Goal: Transaction & Acquisition: Purchase product/service

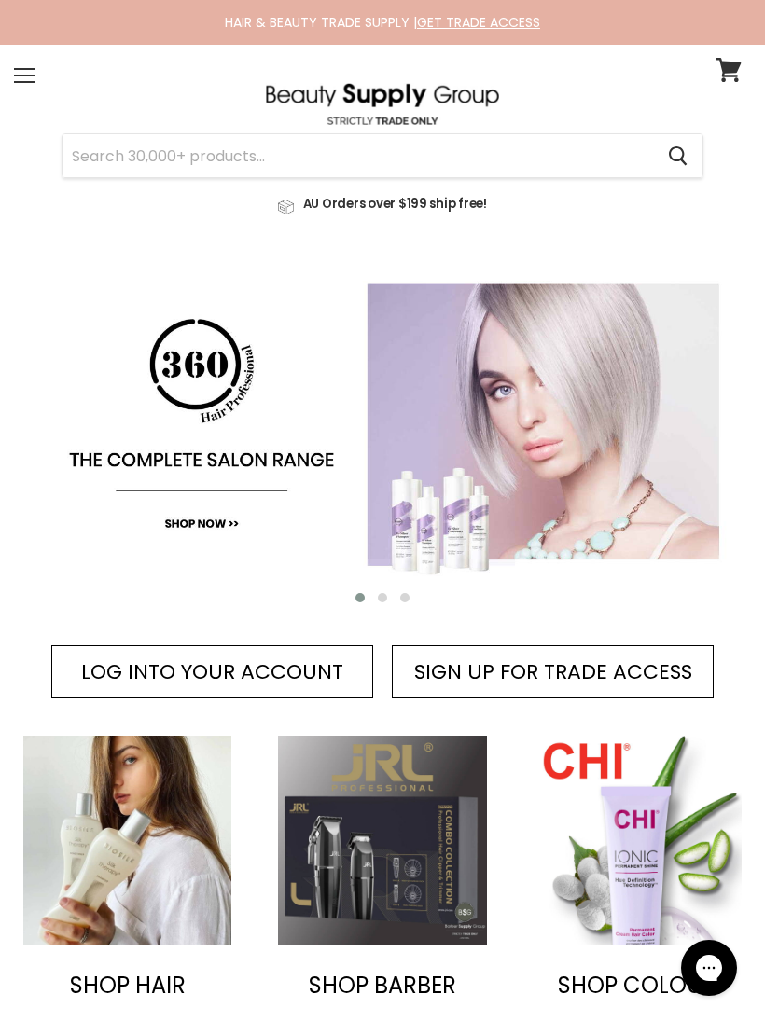
click at [131, 156] on input "Search" at bounding box center [357, 155] width 590 height 43
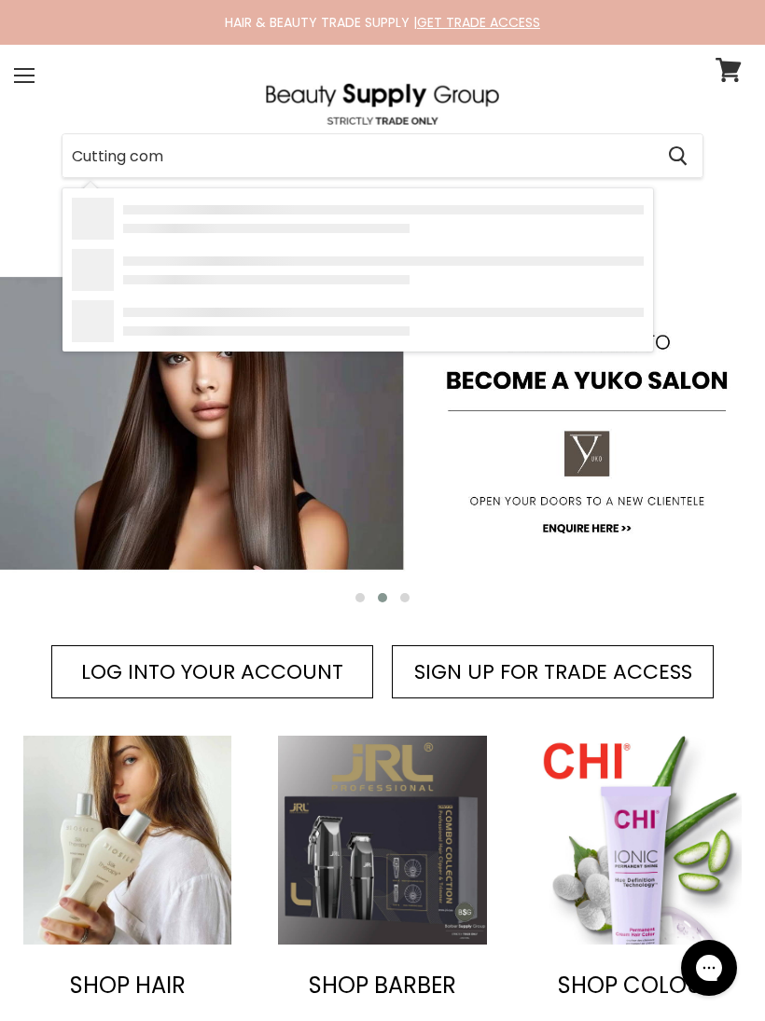
type input "Cutting comb"
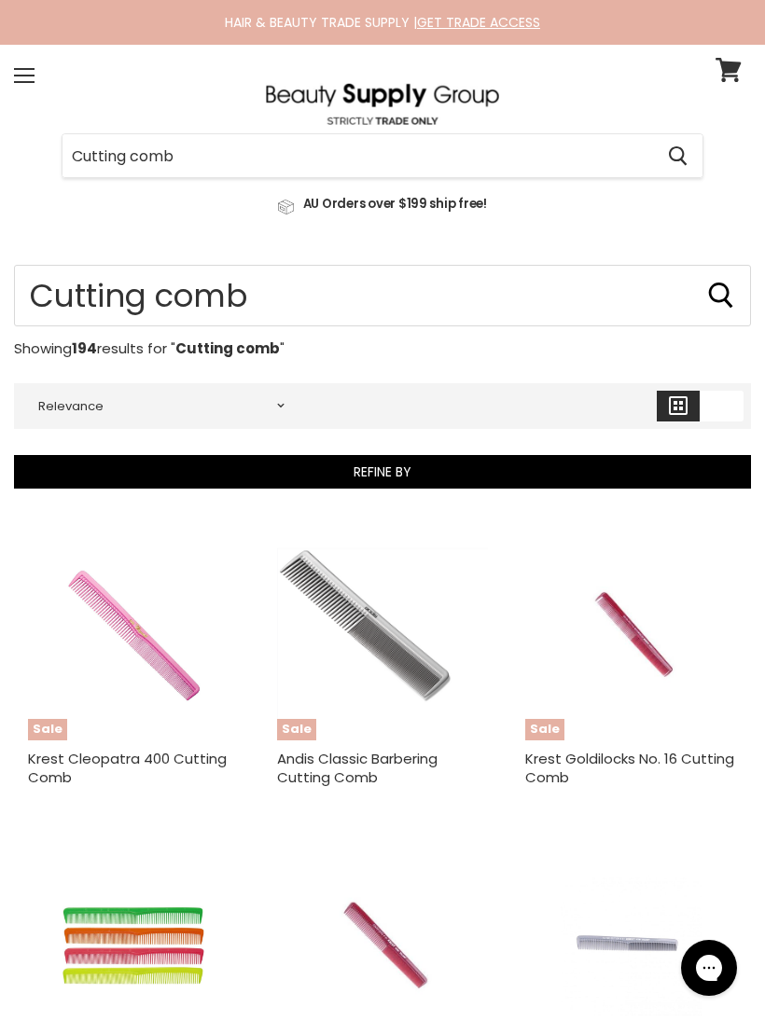
click at [26, 82] on span at bounding box center [24, 82] width 21 height 2
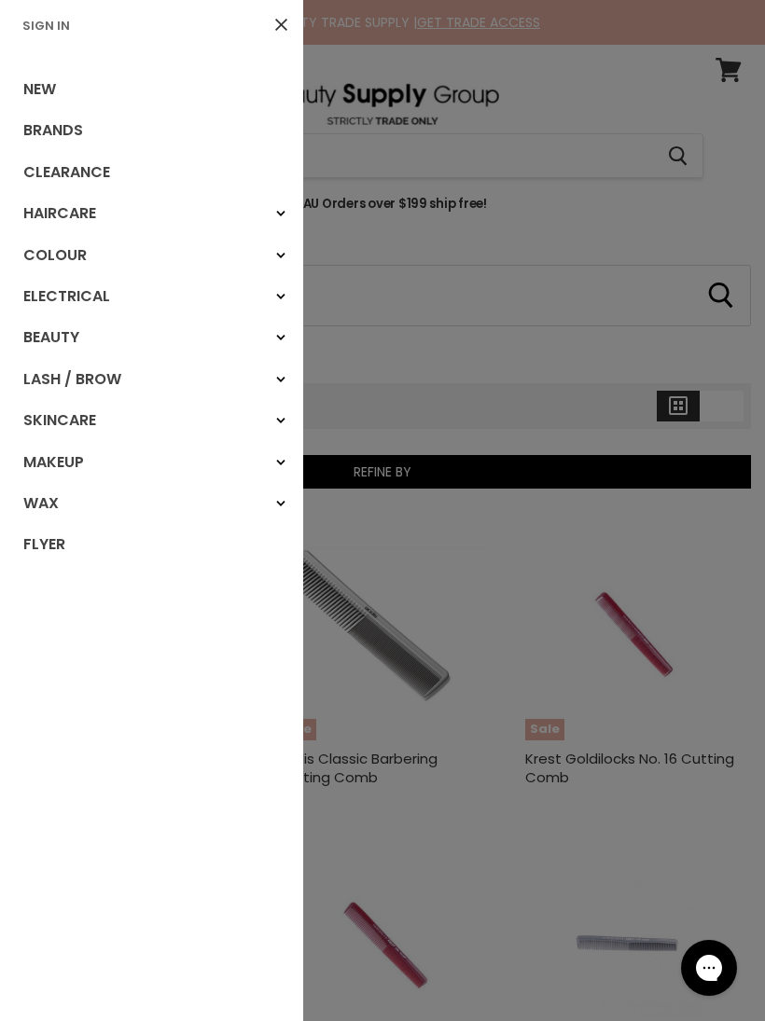
click at [58, 33] on link "Sign In" at bounding box center [46, 26] width 62 height 18
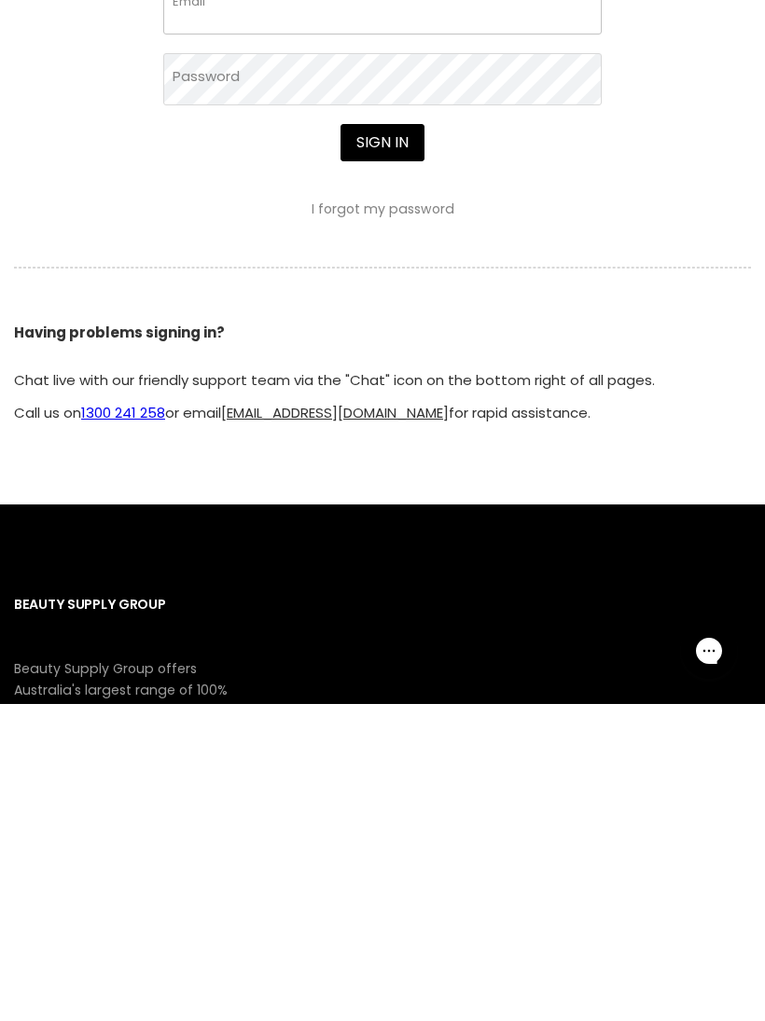
type input "sally.young5@bigpond.com"
click at [381, 461] on button "Sign in" at bounding box center [382, 459] width 84 height 37
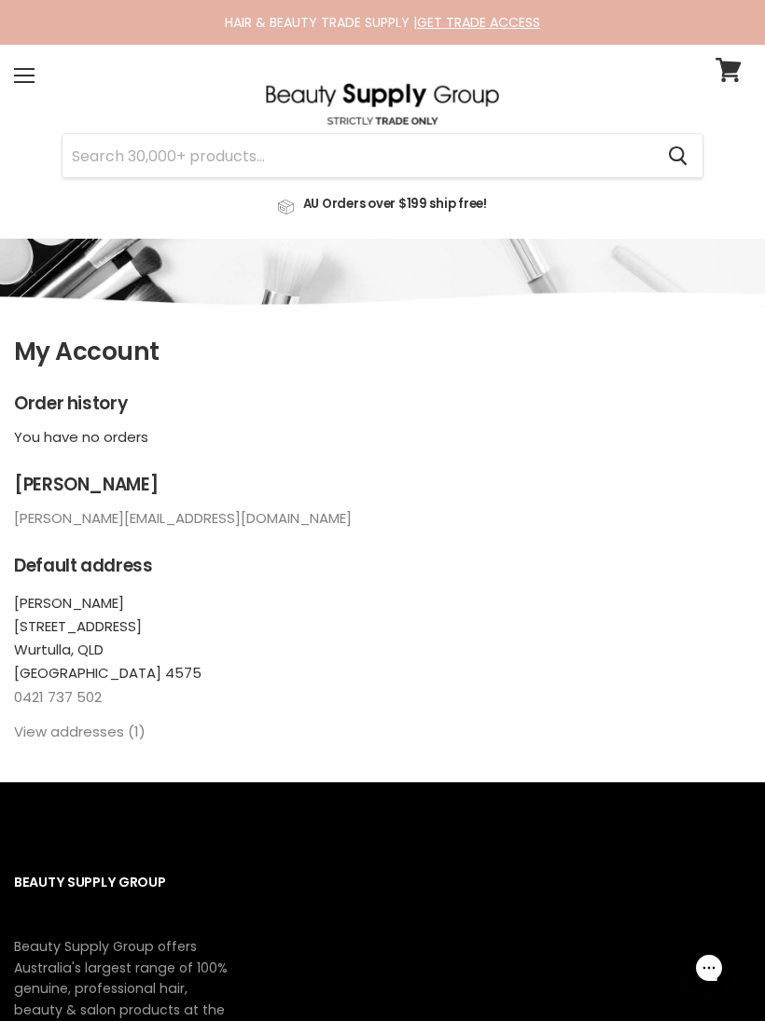
click at [511, 159] on input "Search" at bounding box center [357, 155] width 590 height 43
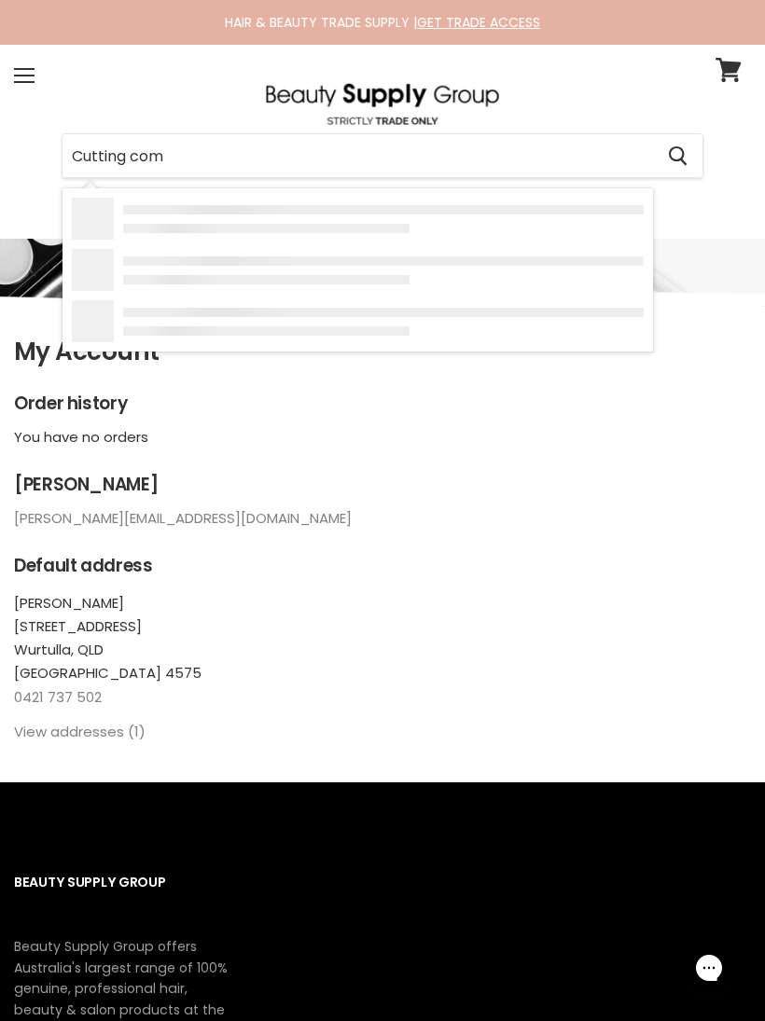
type input "Cutting comb"
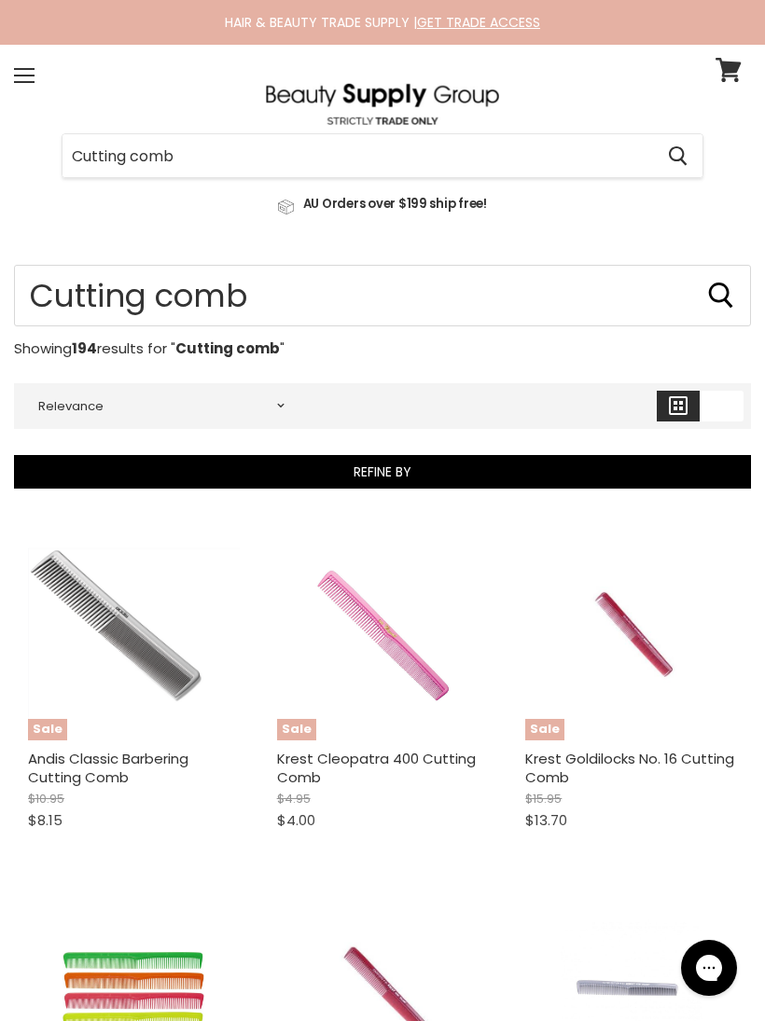
click at [252, 150] on input "Cutting comb" at bounding box center [357, 155] width 590 height 43
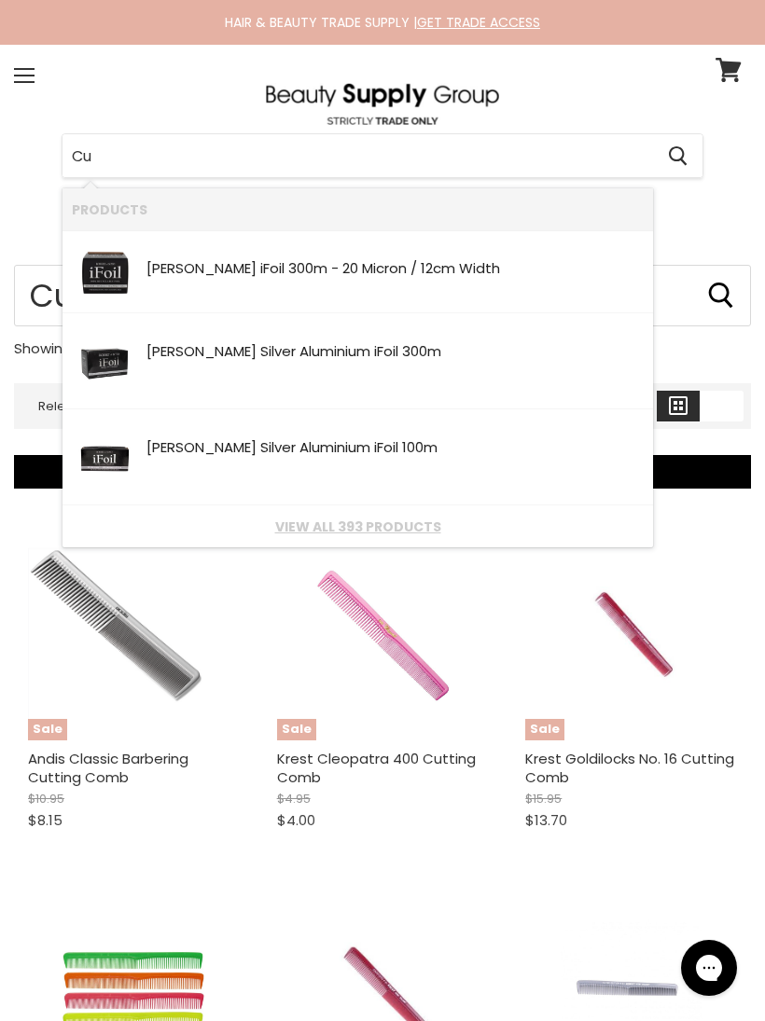
type input "C"
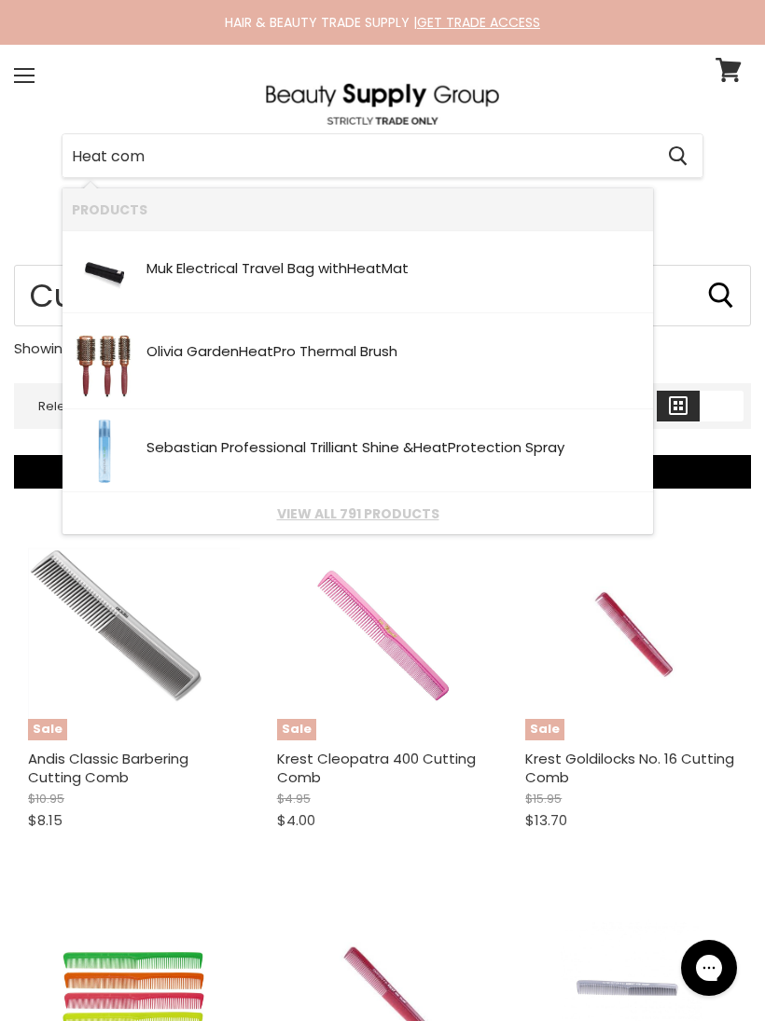
type input "Heat comb"
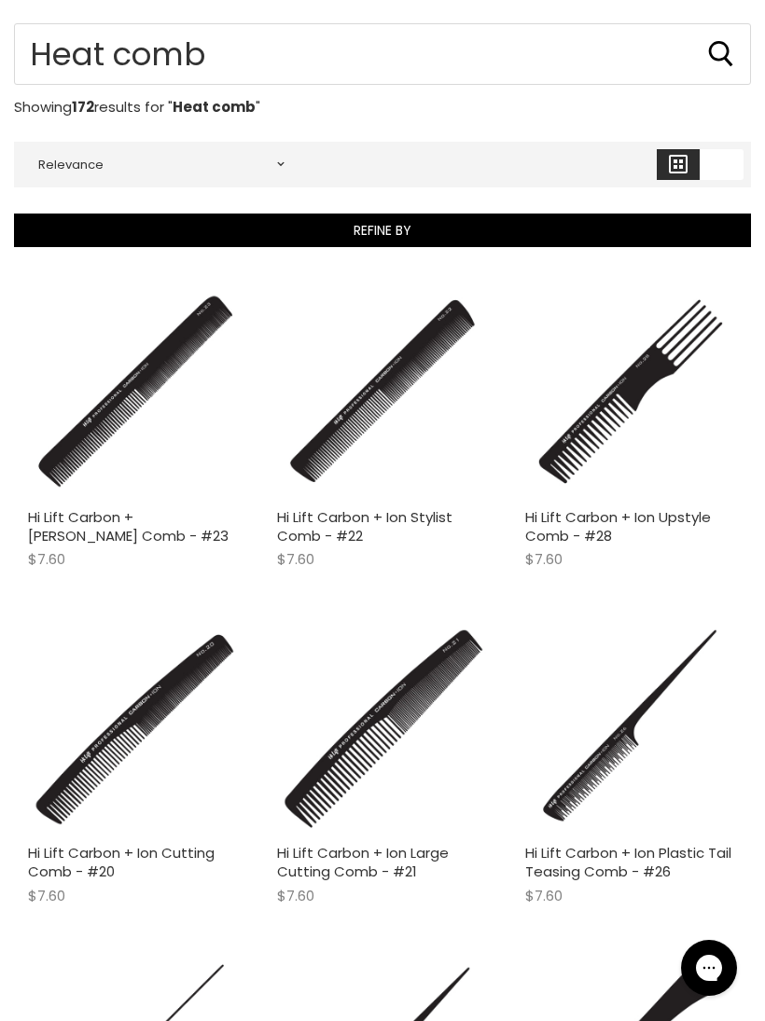
scroll to position [247, 0]
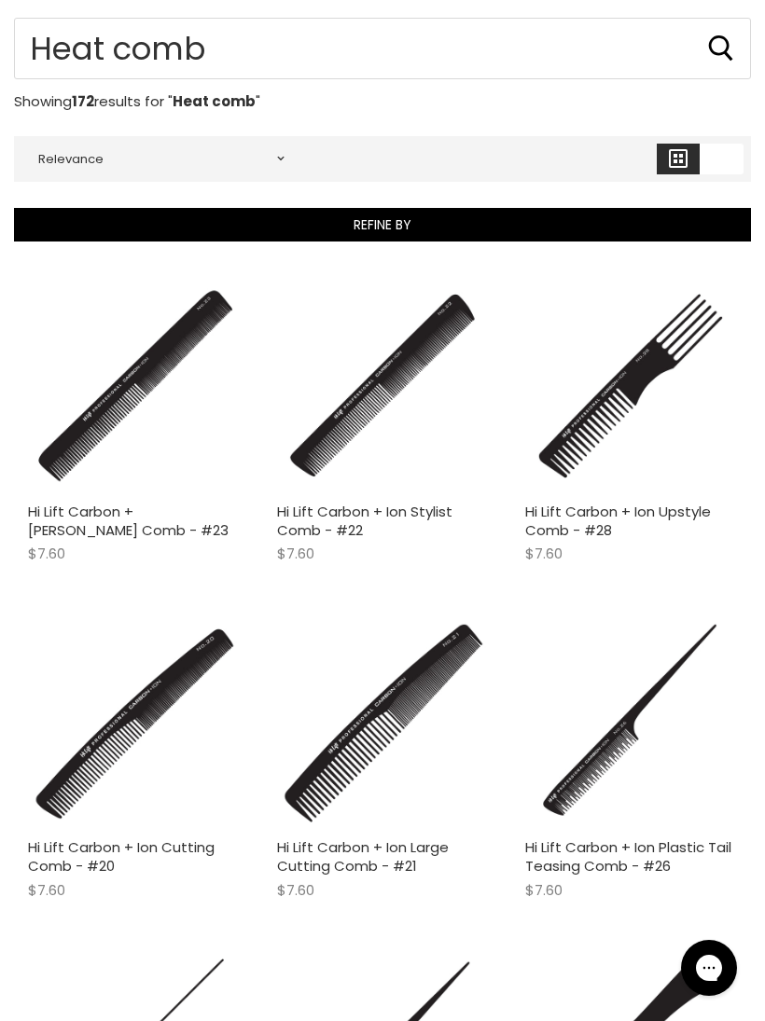
click at [161, 366] on img "Main content" at bounding box center [134, 388] width 212 height 212
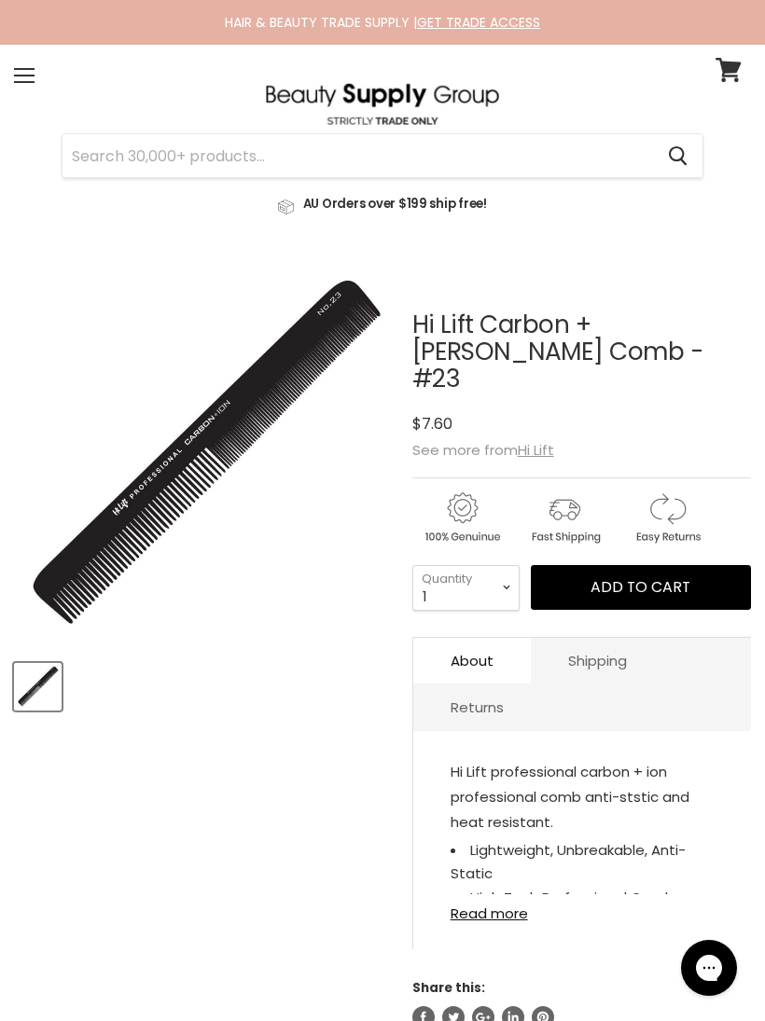
click at [388, 159] on input "Search" at bounding box center [357, 155] width 590 height 43
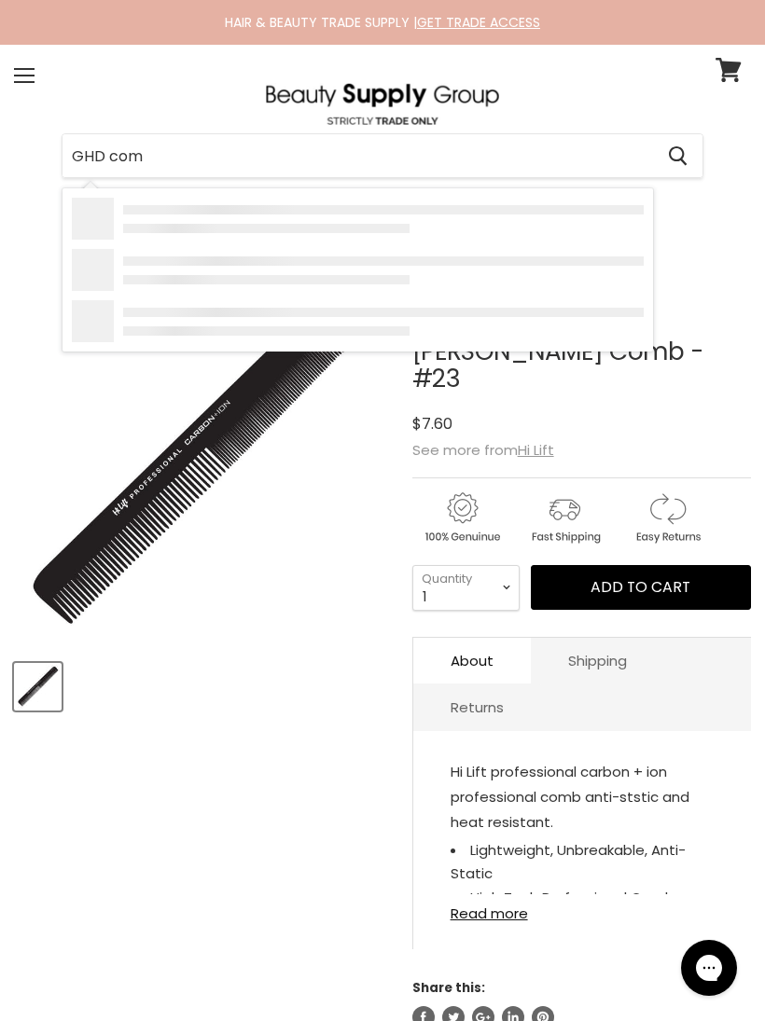
type input "GHD comb"
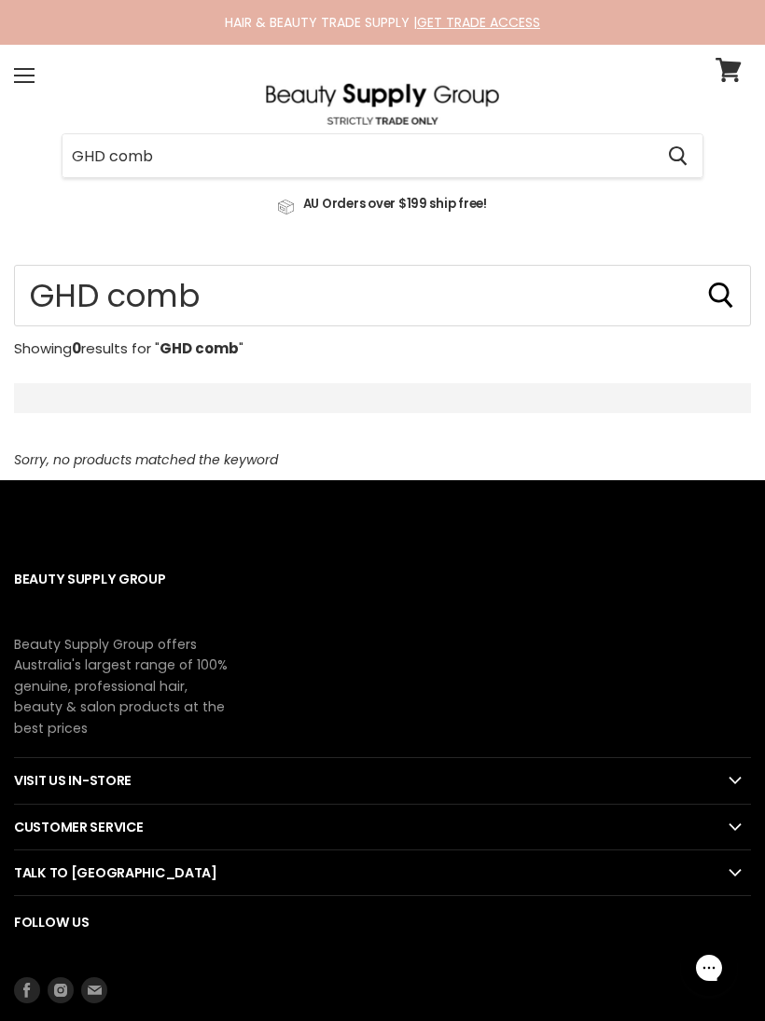
click at [191, 159] on input "GHD comb" at bounding box center [357, 155] width 590 height 43
type input "GHD"
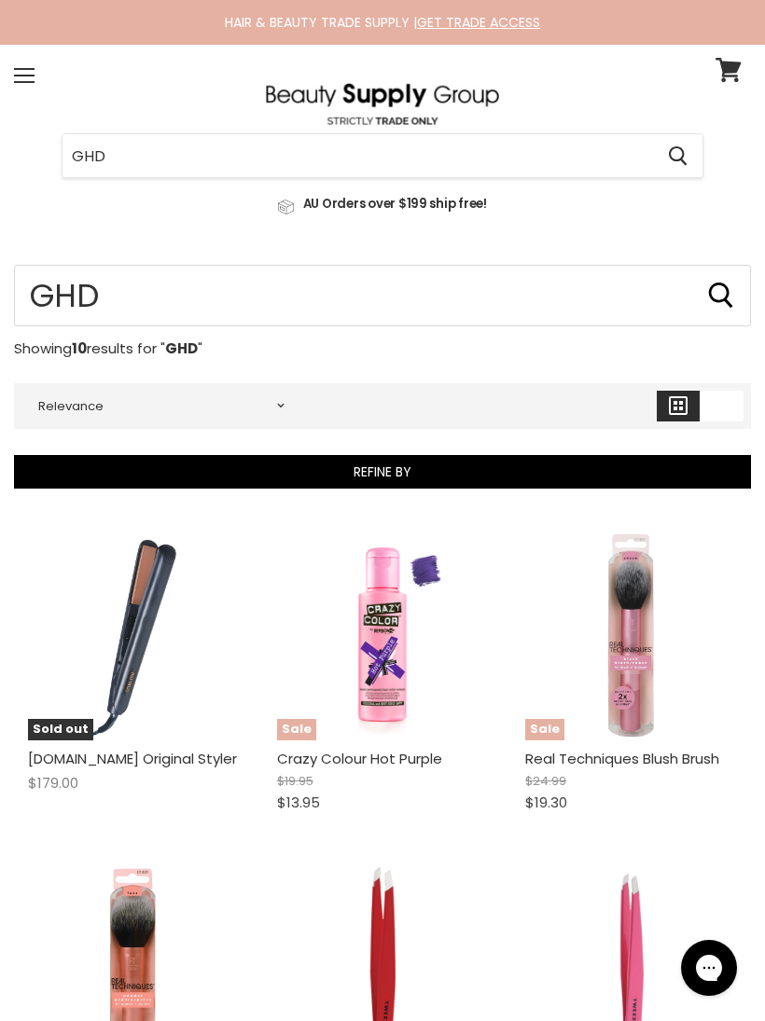
type input "GHD"
click at [140, 151] on input "GHD" at bounding box center [357, 155] width 590 height 43
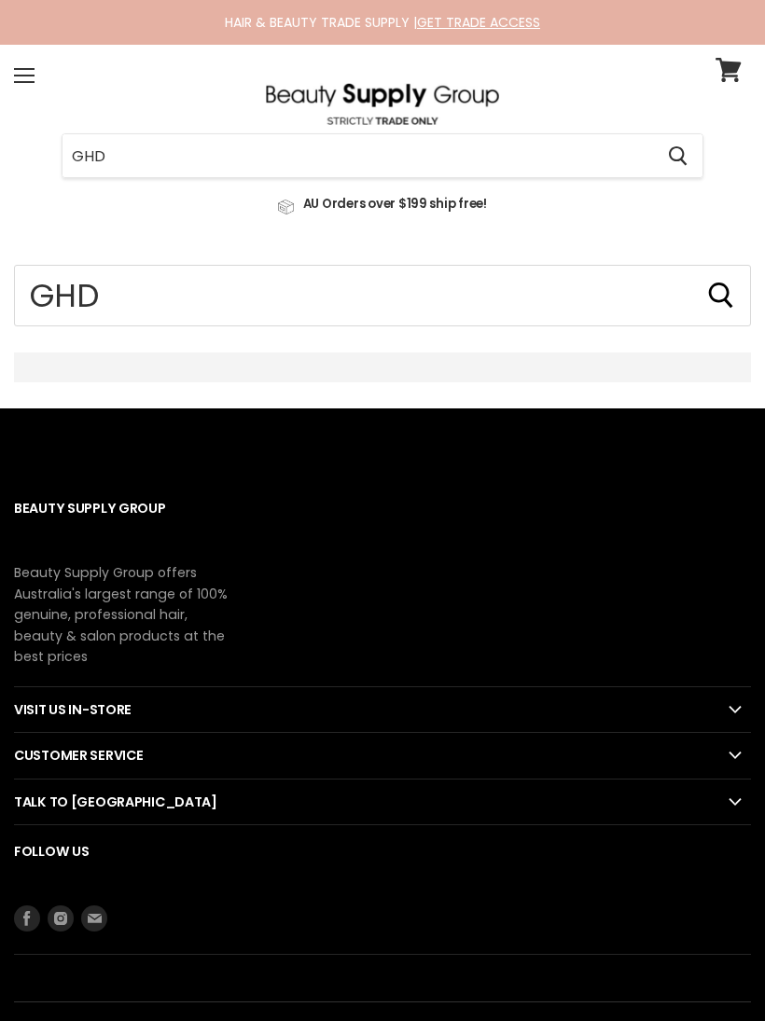
type input "GHD"
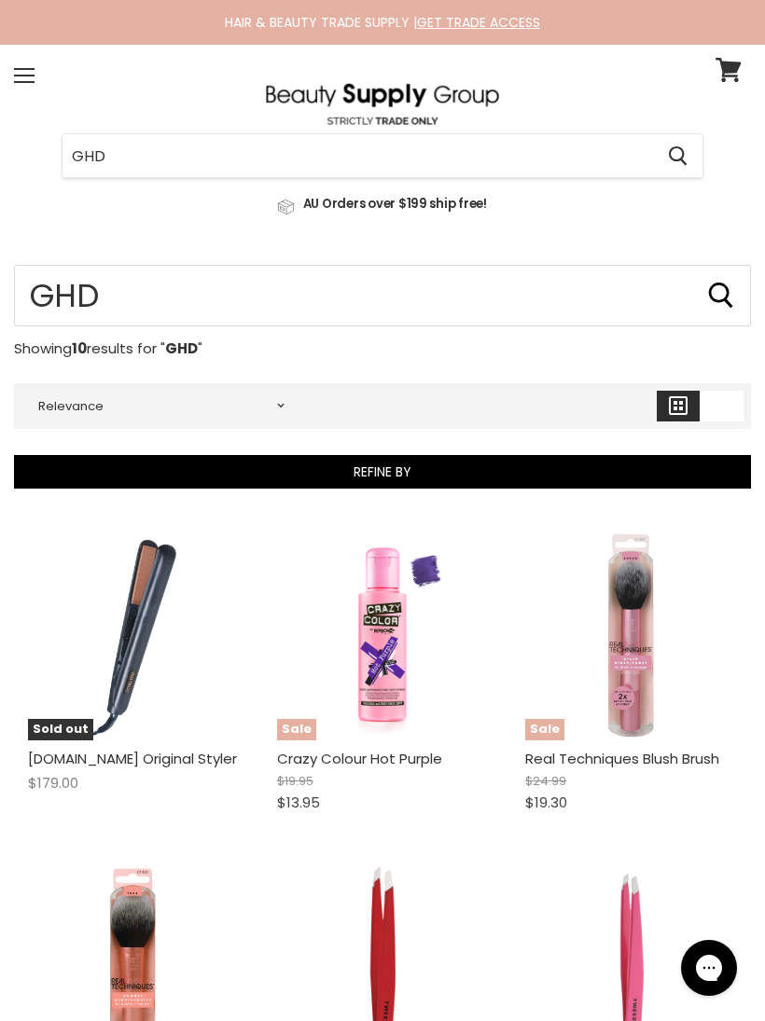
click at [567, 167] on input "GHD" at bounding box center [357, 155] width 590 height 43
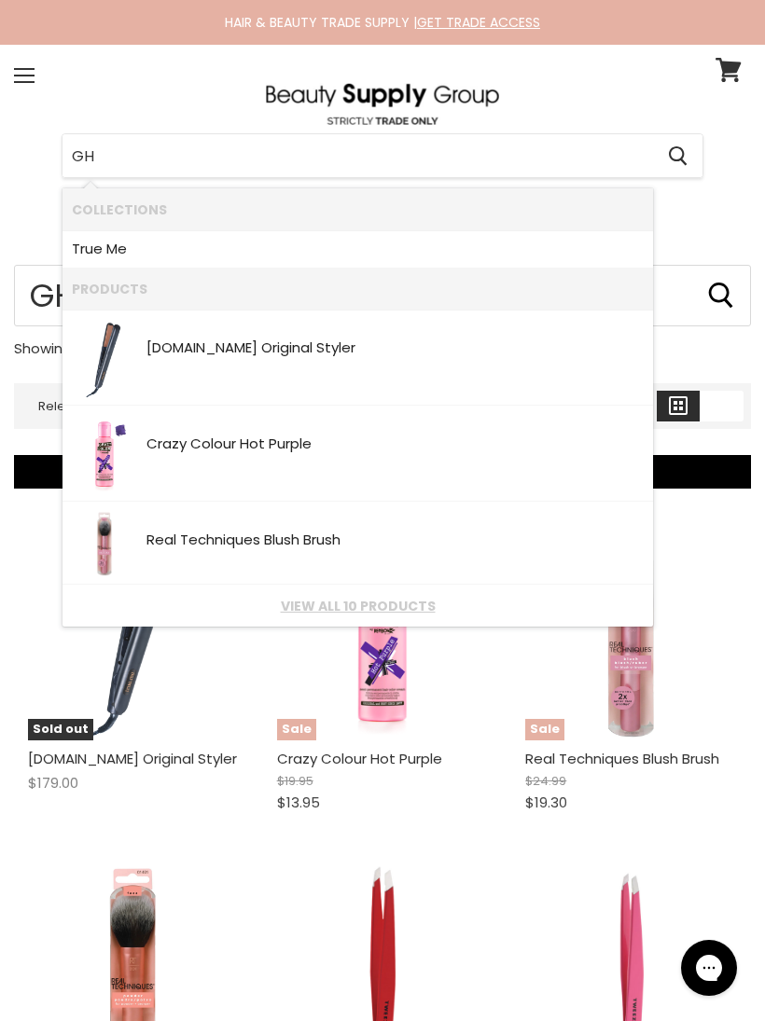
type input "G"
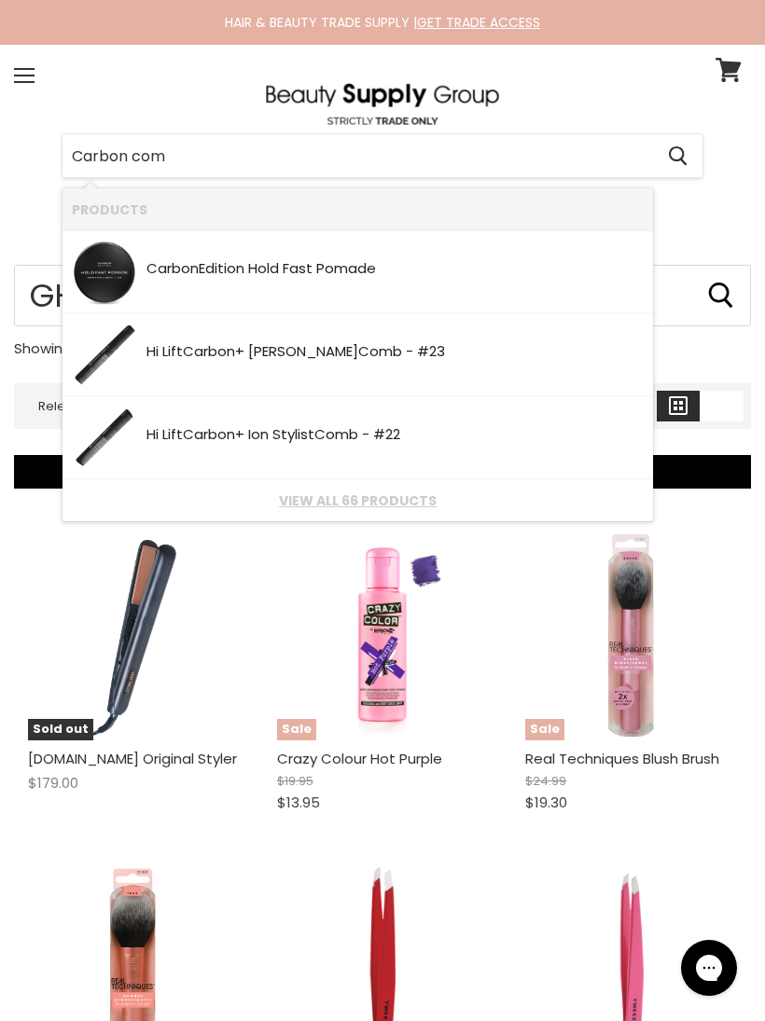
type input "Carbon comb"
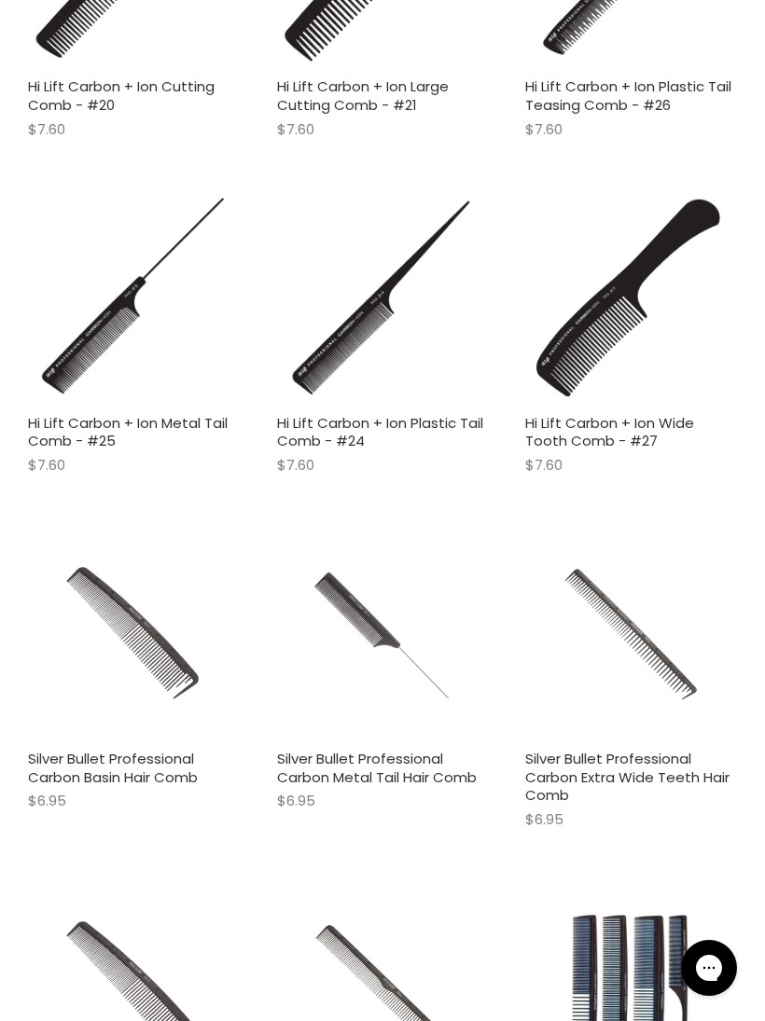
scroll to position [1017, 0]
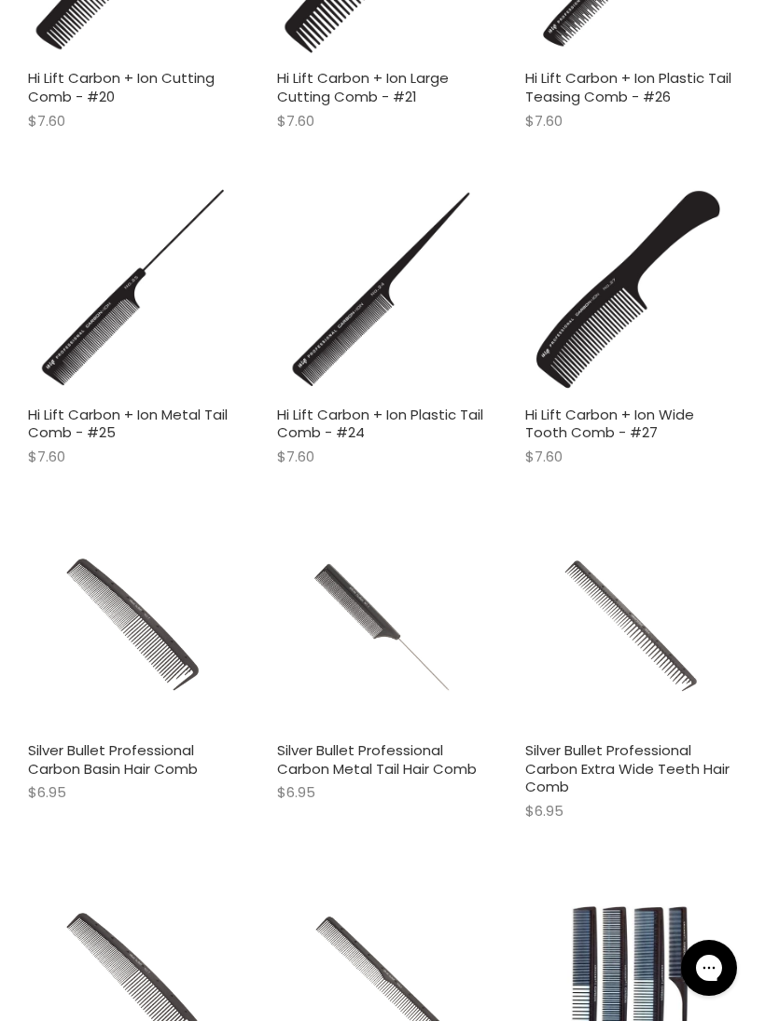
click at [171, 657] on img "Main content" at bounding box center [133, 626] width 141 height 212
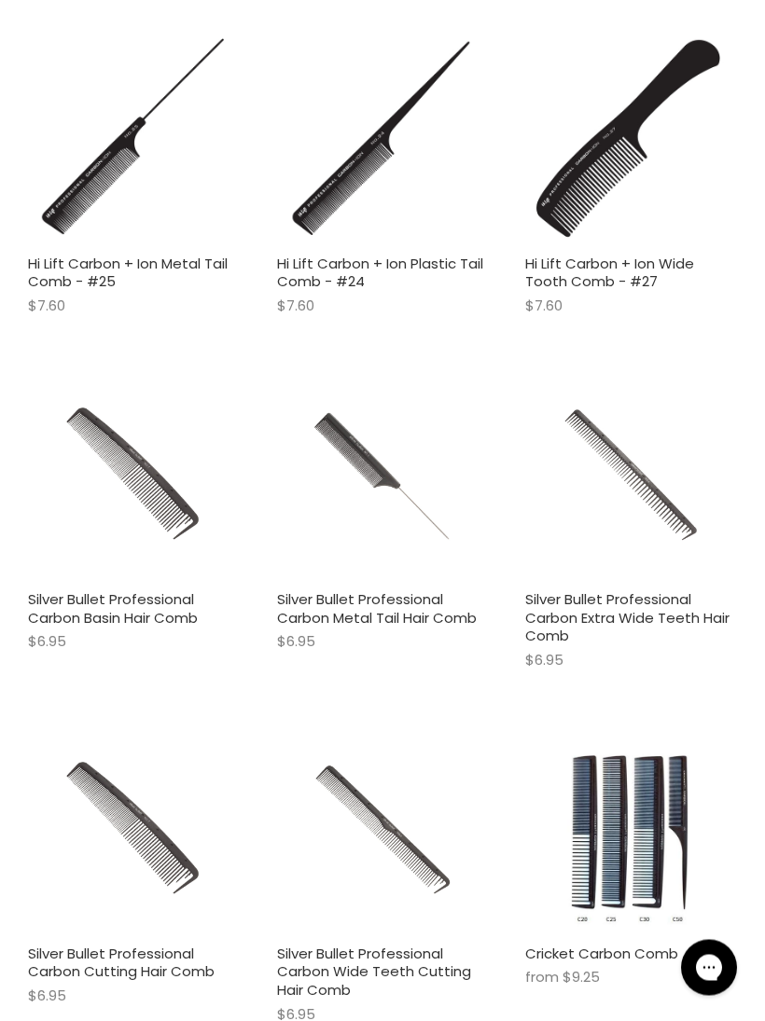
scroll to position [1168, 0]
click at [679, 574] on img "Main content" at bounding box center [630, 475] width 141 height 212
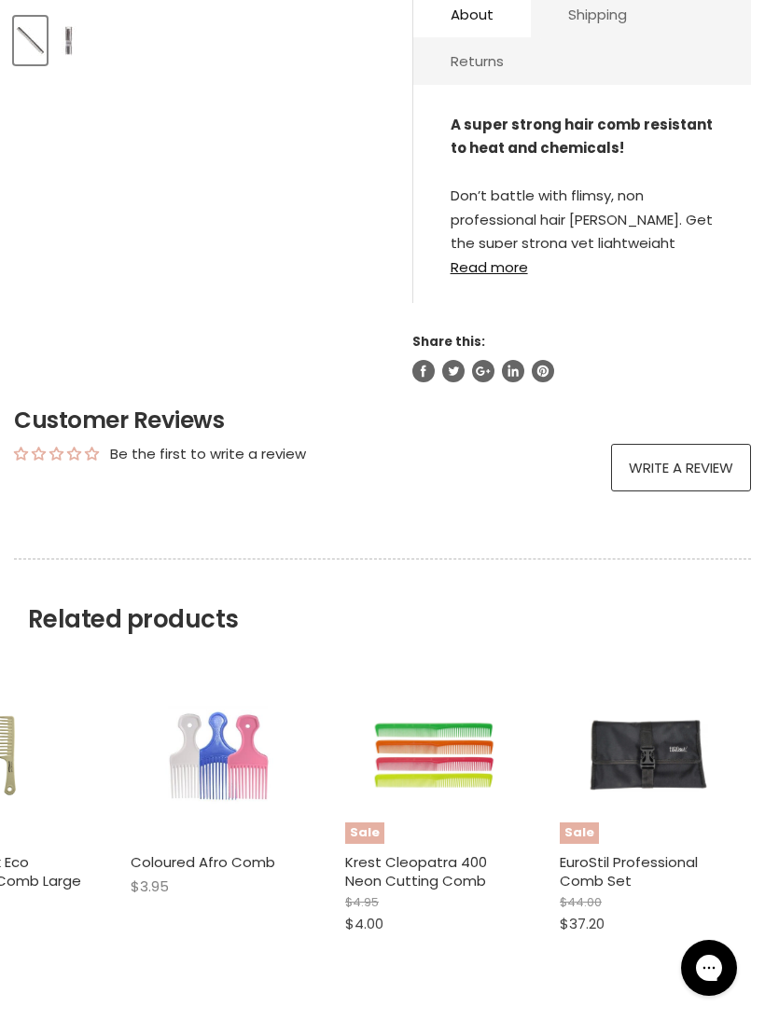
scroll to position [518, 0]
